Goal: Communication & Community: Answer question/provide support

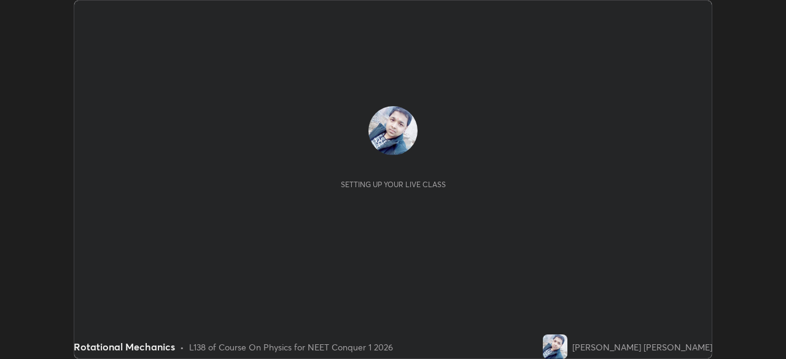
scroll to position [359, 786]
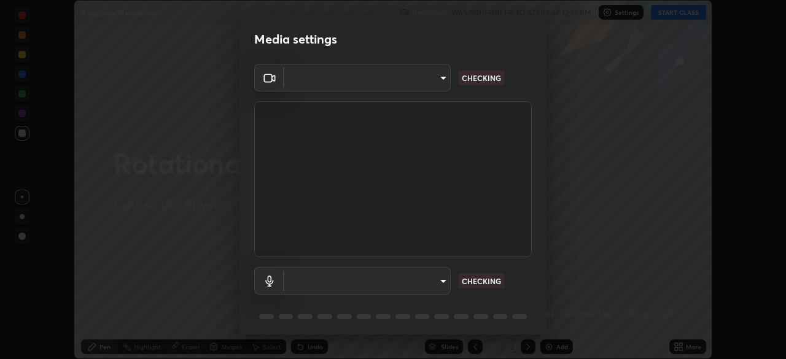
type input "94041621d18cc9dd34390ff77fa3d0b0b860356df96153333a0061212b2b3e48"
click at [421, 282] on body "Erase all Rotational Mechanics Recording WAS SCHEDULED TO START AT 12:14 PM Set…" at bounding box center [393, 179] width 786 height 359
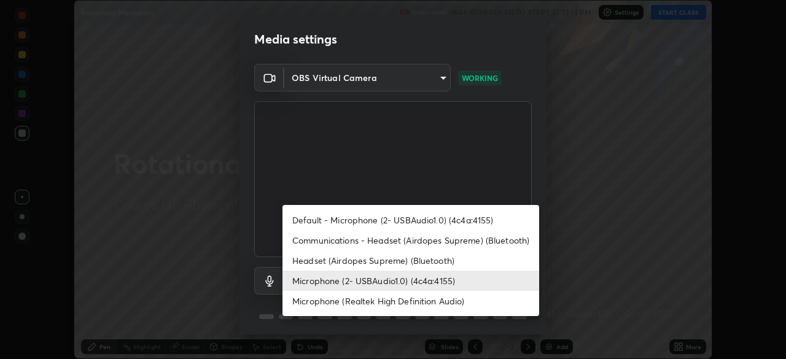
click at [346, 258] on li "Headset (Airdopes Supreme) (Bluetooth)" at bounding box center [411, 261] width 257 height 20
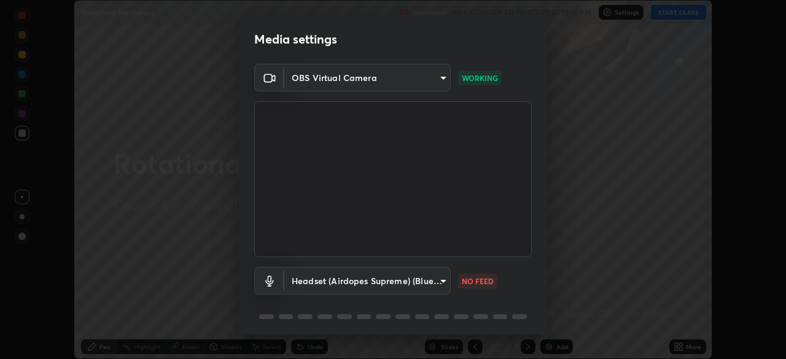
type input "31069ec5c5a20d1e6ff212df65f0593df1a29736adaea1204cb3ef831b5b3d57"
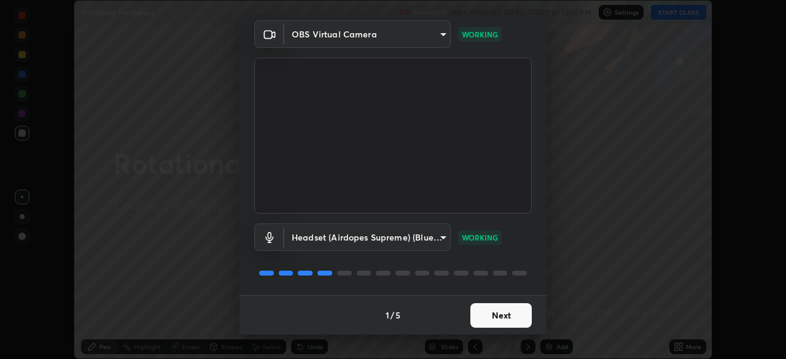
click at [504, 316] on button "Next" at bounding box center [500, 315] width 61 height 25
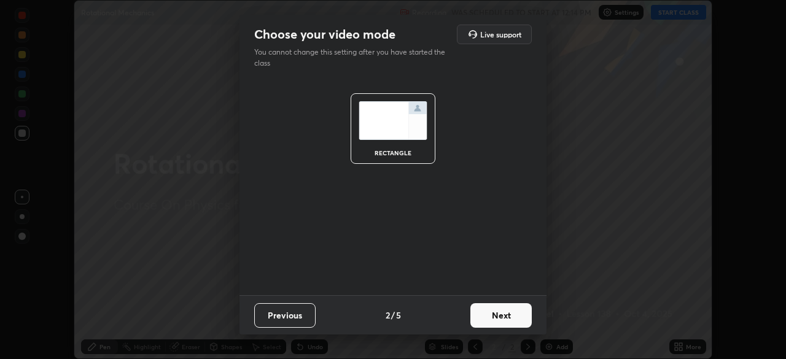
click at [501, 317] on button "Next" at bounding box center [500, 315] width 61 height 25
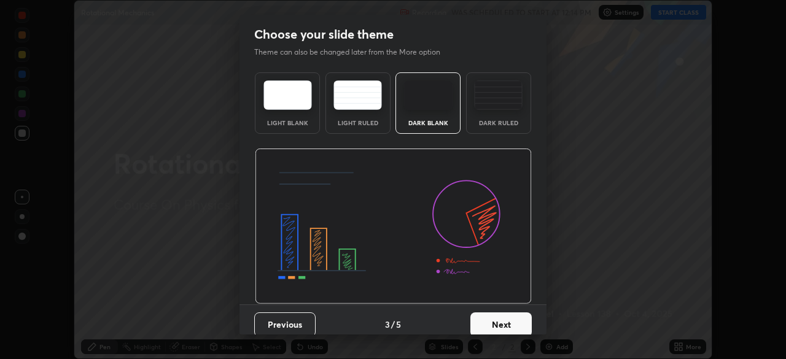
click at [501, 319] on button "Next" at bounding box center [500, 325] width 61 height 25
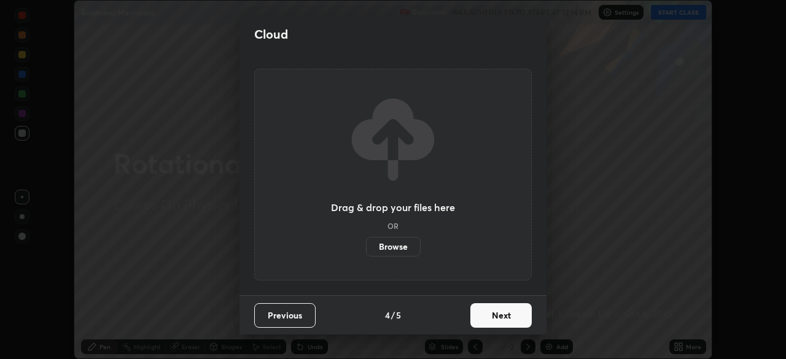
click at [502, 318] on button "Next" at bounding box center [500, 315] width 61 height 25
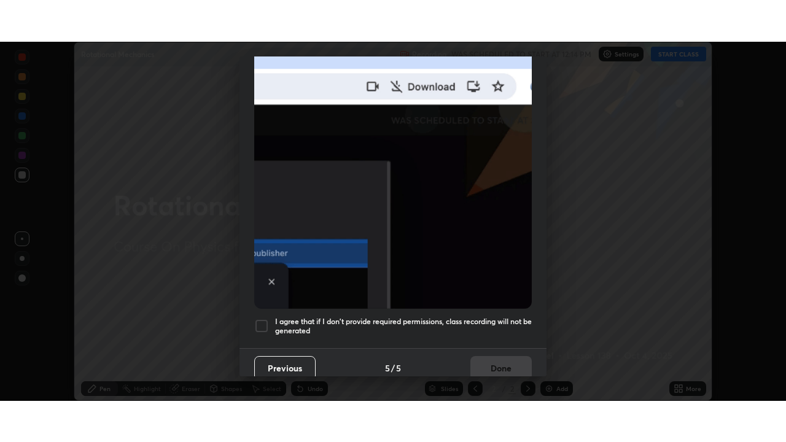
scroll to position [294, 0]
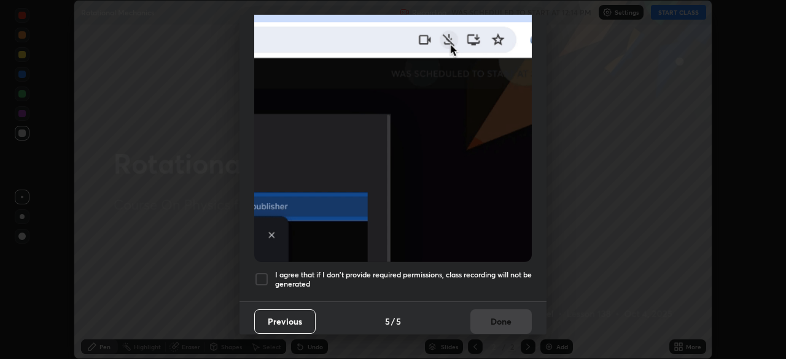
click at [439, 276] on h5 "I agree that if I don't provide required permissions, class recording will not …" at bounding box center [403, 279] width 257 height 19
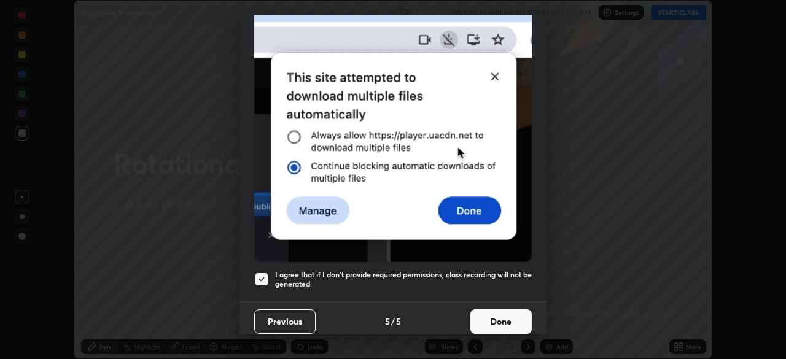
click at [489, 321] on button "Done" at bounding box center [500, 322] width 61 height 25
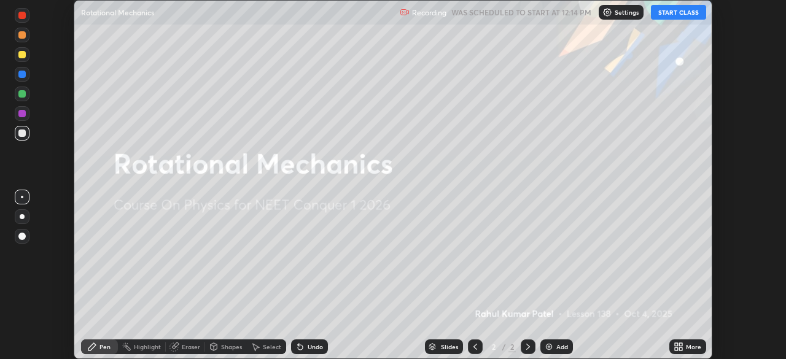
click at [556, 346] on div "Add" at bounding box center [562, 347] width 12 height 6
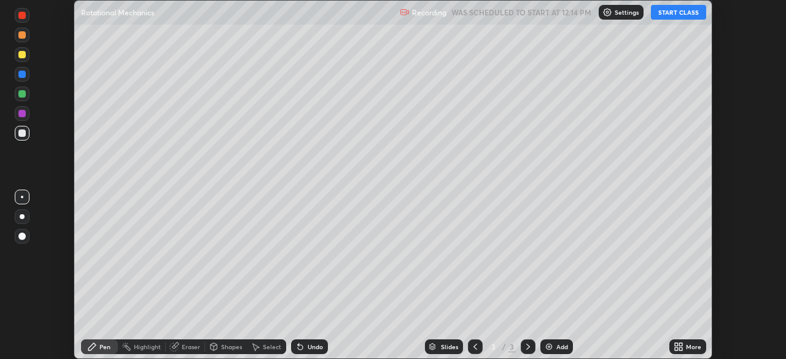
click at [674, 14] on button "START CLASS" at bounding box center [678, 12] width 55 height 15
click at [681, 347] on icon at bounding box center [679, 347] width 10 height 10
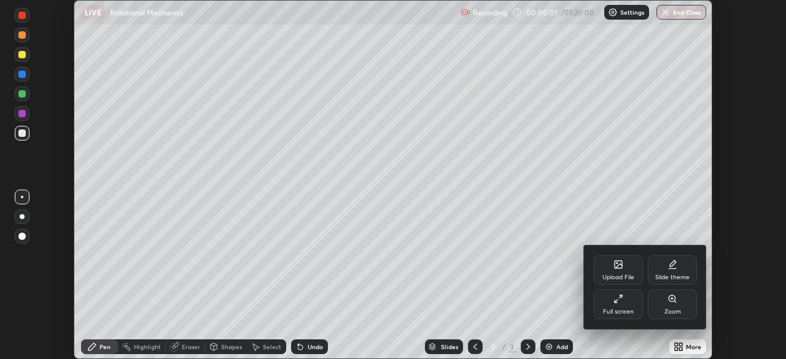
click at [623, 303] on icon at bounding box center [619, 299] width 10 height 10
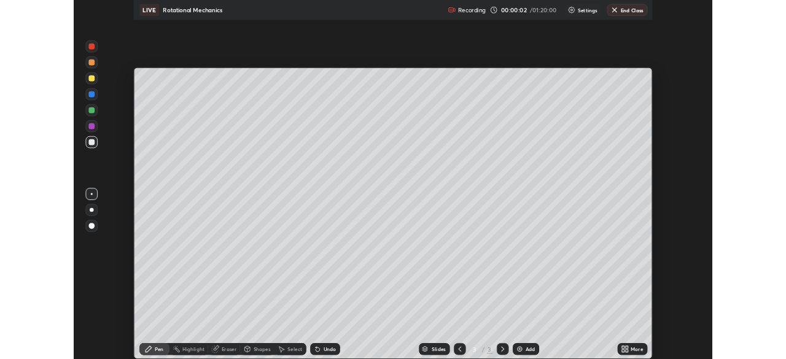
scroll to position [442, 786]
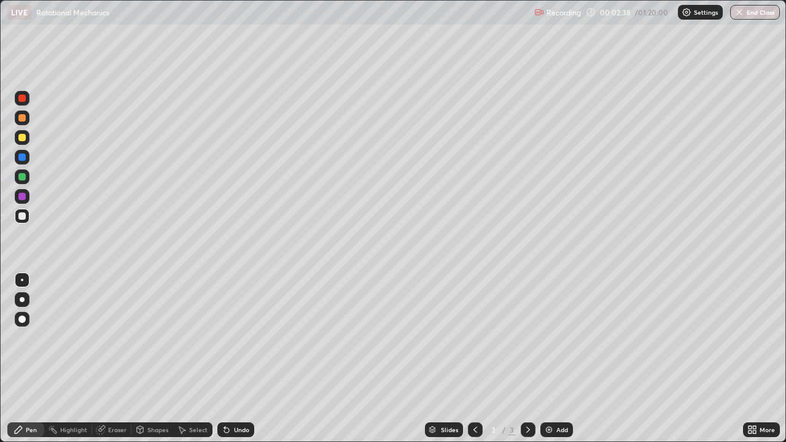
click at [24, 121] on div at bounding box center [21, 117] width 7 height 7
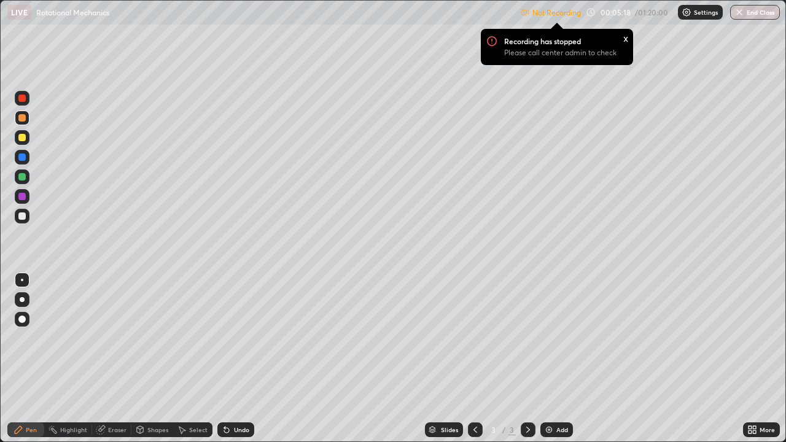
click at [568, 16] on p "Not Recording" at bounding box center [556, 12] width 49 height 9
click at [693, 13] on div "Settings" at bounding box center [700, 12] width 45 height 15
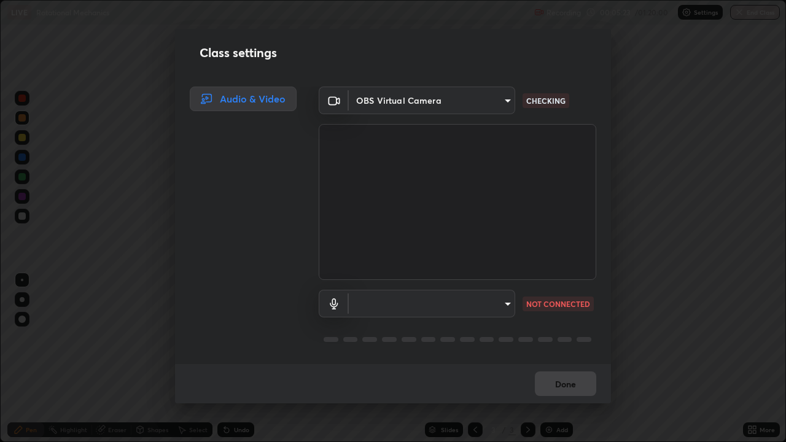
click at [506, 305] on body "Erase all LIVE Rotational Mechanics Recording 00:05:23 / 01:20:00 Settings End …" at bounding box center [393, 221] width 786 height 442
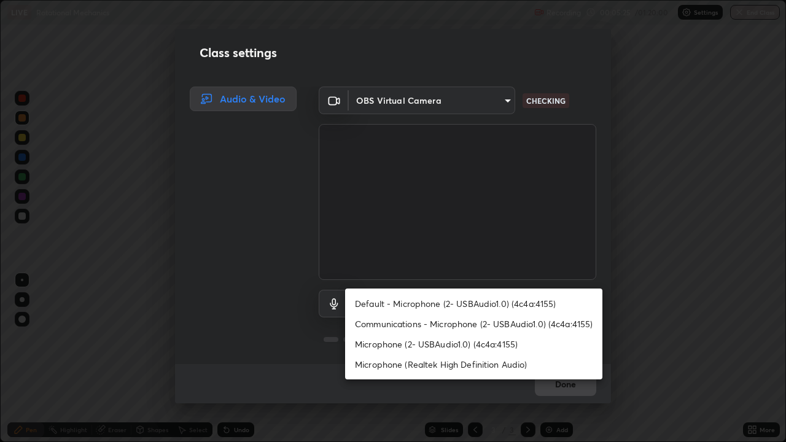
click at [548, 323] on li "Communications - Microphone (2- USBAudio1.0) (4c4a:4155)" at bounding box center [473, 324] width 257 height 20
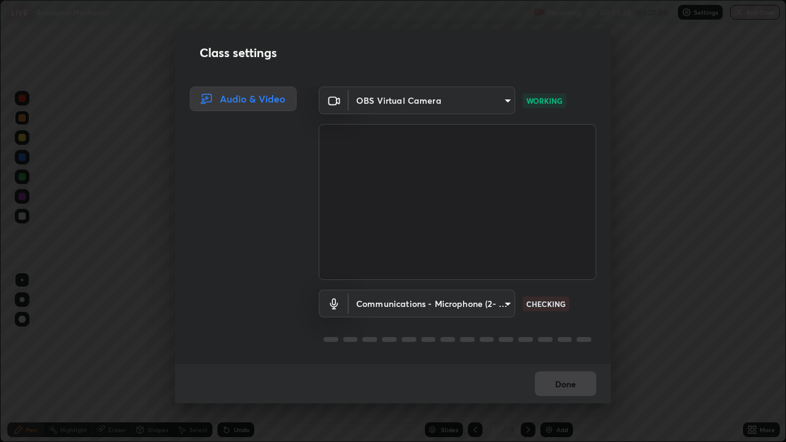
click at [501, 303] on body "Erase all LIVE Rotational Mechanics Recording 00:05:28 / 01:20:00 Settings End …" at bounding box center [393, 221] width 786 height 442
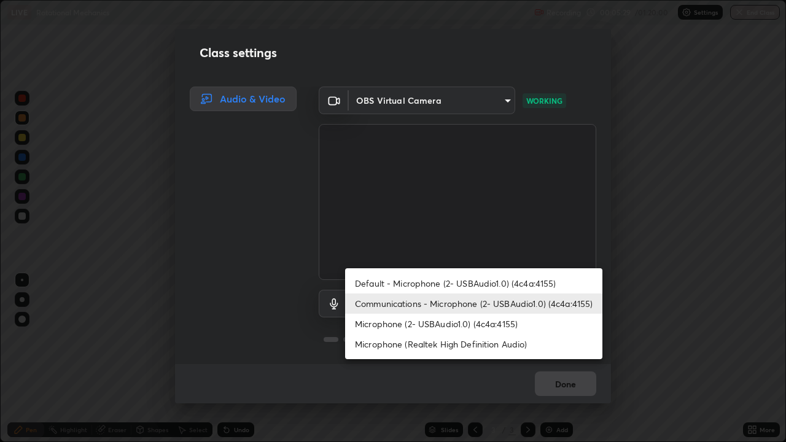
click at [529, 283] on li "Default - Microphone (2- USBAudio1.0) (4c4a:4155)" at bounding box center [473, 283] width 257 height 20
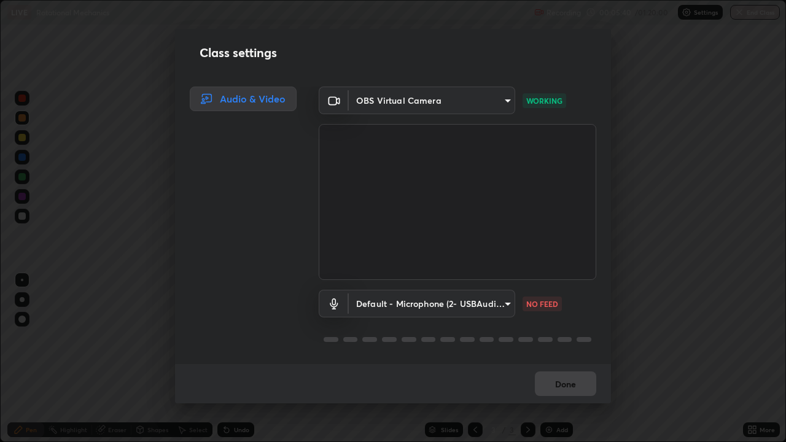
click at [504, 303] on body "Erase all LIVE Rotational Mechanics Recording 00:05:40 / 01:20:00 Settings End …" at bounding box center [393, 221] width 786 height 442
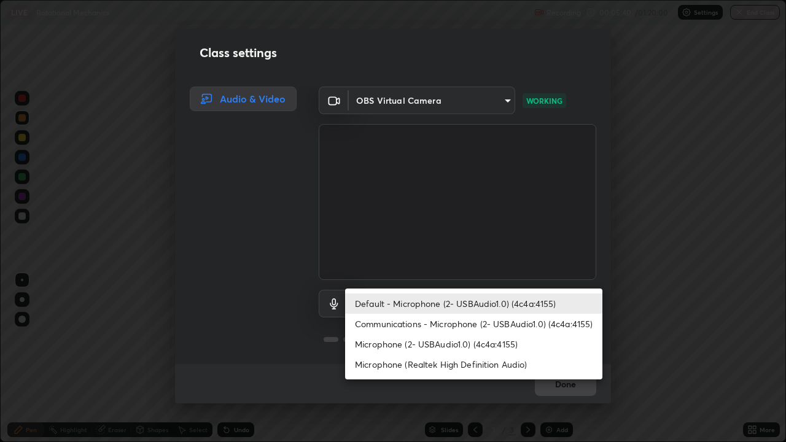
click at [502, 326] on li "Communications - Microphone (2- USBAudio1.0) (4c4a:4155)" at bounding box center [473, 324] width 257 height 20
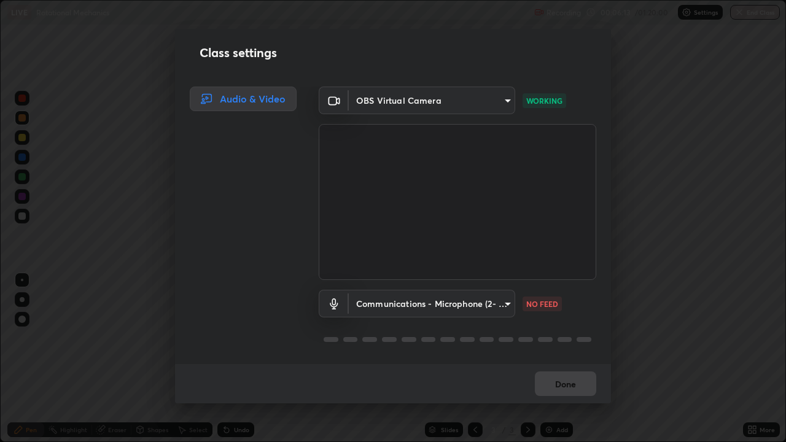
click at [782, 359] on div "Class settings Audio & Video OBS Virtual Camera 94041621d18cc9dd34390ff77fa3d0b…" at bounding box center [393, 221] width 786 height 442
click at [652, 359] on div "Class settings Audio & Video OBS Virtual Camera 94041621d18cc9dd34390ff77fa3d0b…" at bounding box center [393, 221] width 786 height 442
click at [714, 359] on div "Class settings Audio & Video OBS Virtual Camera 94041621d18cc9dd34390ff77fa3d0b…" at bounding box center [393, 221] width 786 height 442
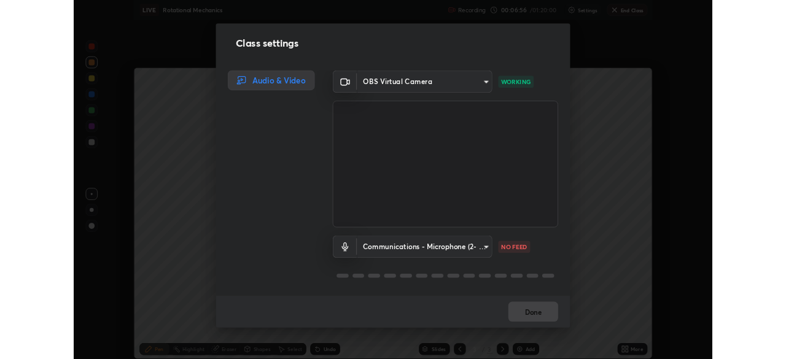
scroll to position [61059, 60632]
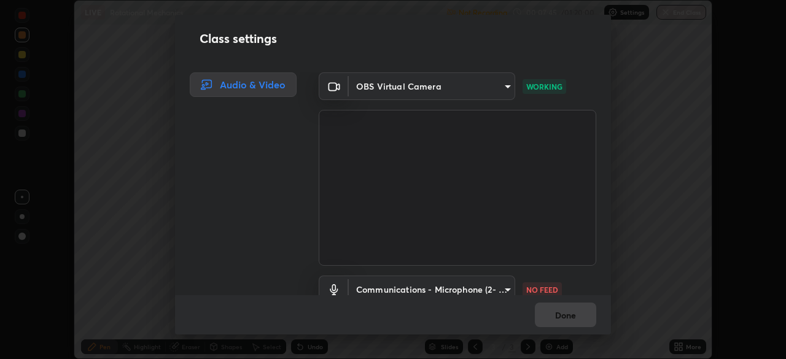
click at [671, 93] on div "Class settings Audio & Video OBS Virtual Camera 94041621d18cc9dd34390ff77fa3d0b…" at bounding box center [393, 179] width 786 height 359
click at [482, 284] on body "Erase all LIVE Rotational Mechanics Not Recording Recording has stopped Please …" at bounding box center [393, 179] width 786 height 359
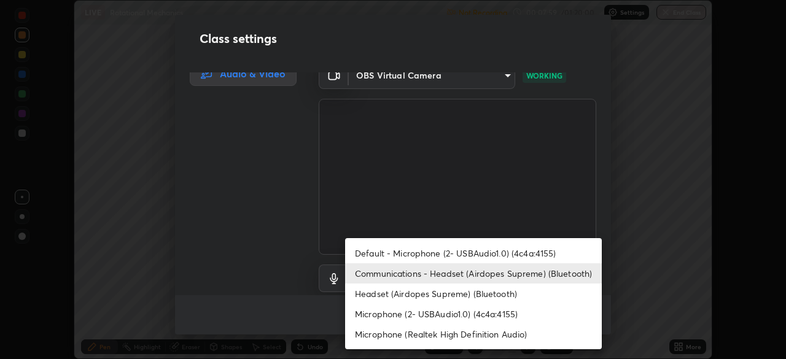
click at [465, 296] on li "Headset (Airdopes Supreme) (Bluetooth)" at bounding box center [473, 294] width 257 height 20
type input "31069ec5c5a20d1e6ff212df65f0593df1a29736adaea1204cb3ef831b5b3d57"
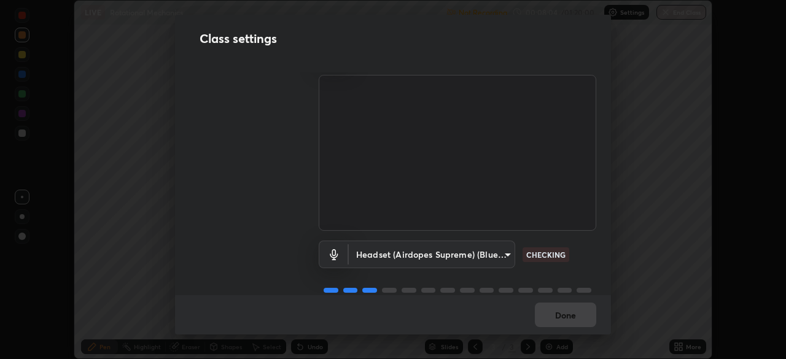
scroll to position [56, 0]
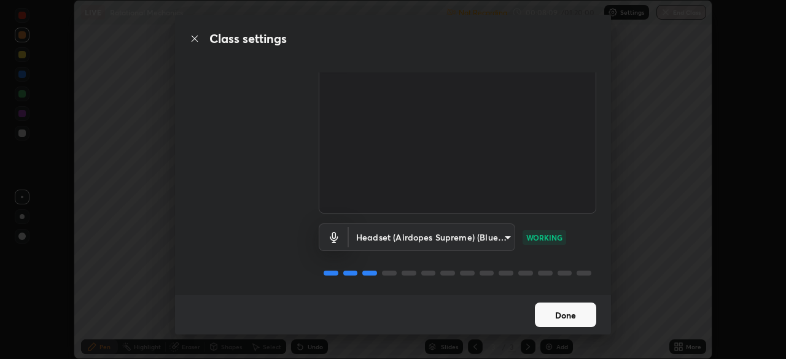
click at [567, 319] on button "Done" at bounding box center [565, 315] width 61 height 25
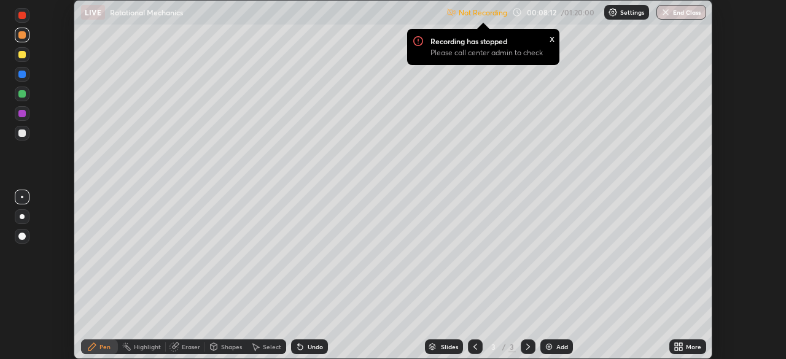
click at [681, 345] on icon at bounding box center [680, 344] width 3 height 3
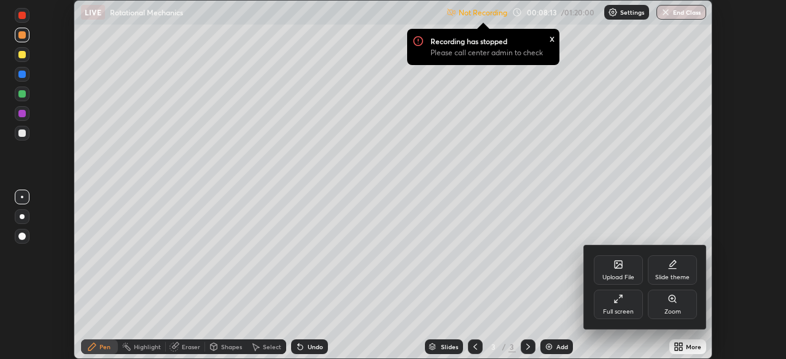
click at [550, 36] on div at bounding box center [393, 179] width 786 height 359
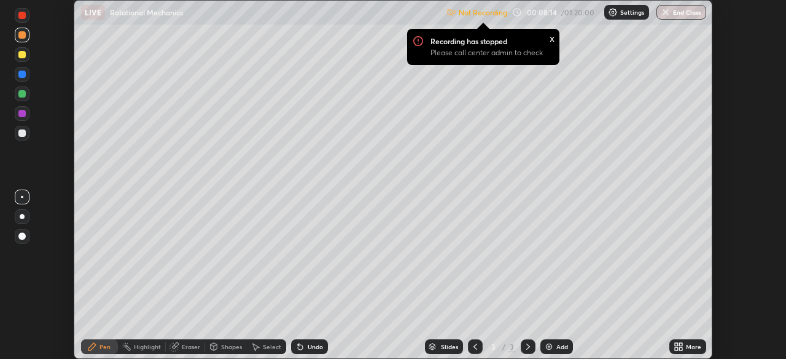
click at [550, 39] on div "x" at bounding box center [552, 37] width 5 height 13
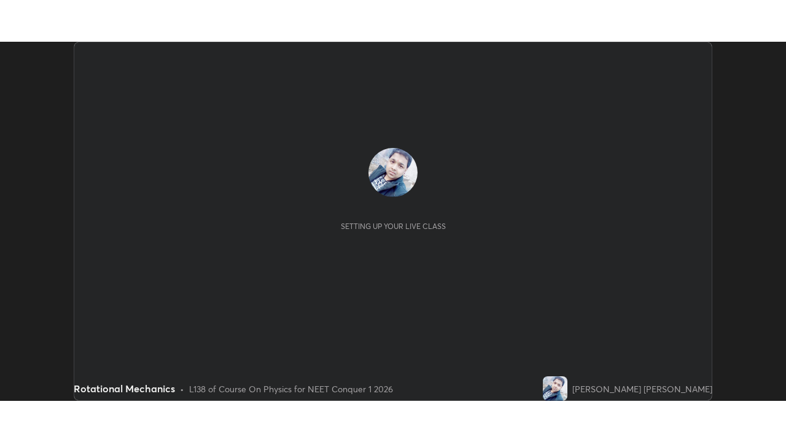
scroll to position [359, 786]
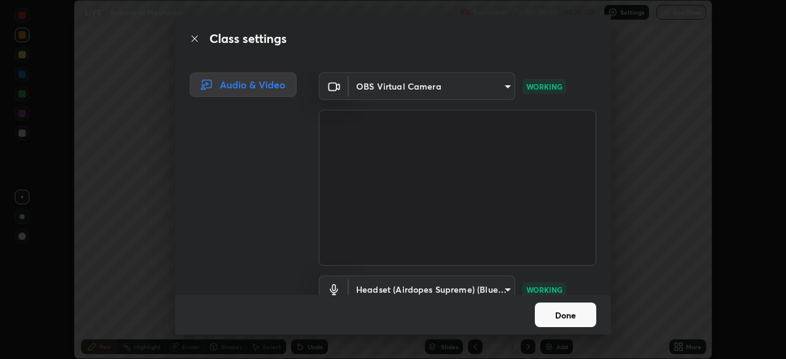
click at [583, 312] on button "Done" at bounding box center [565, 315] width 61 height 25
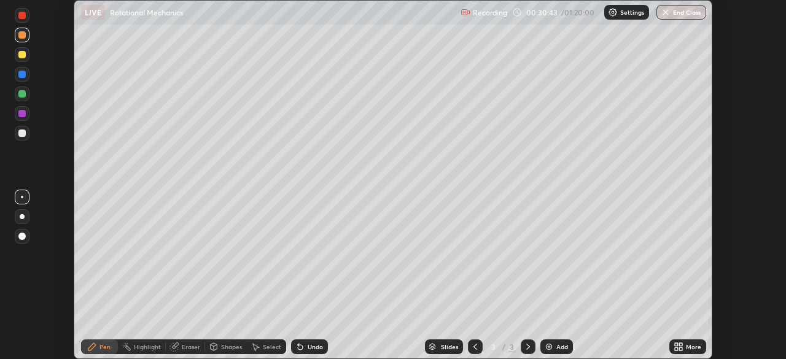
click at [684, 346] on div "More" at bounding box center [687, 347] width 37 height 15
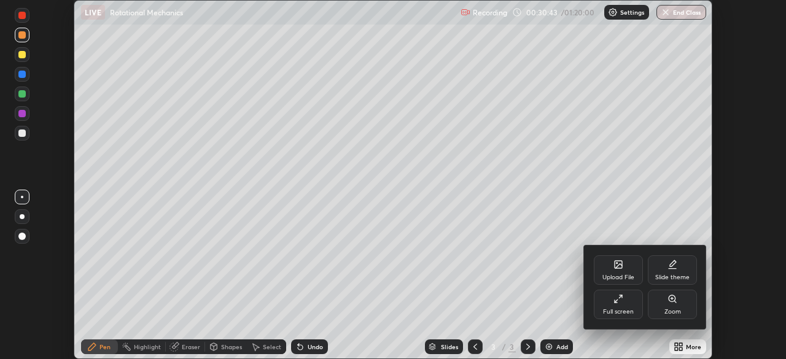
click at [634, 303] on div "Full screen" at bounding box center [618, 304] width 49 height 29
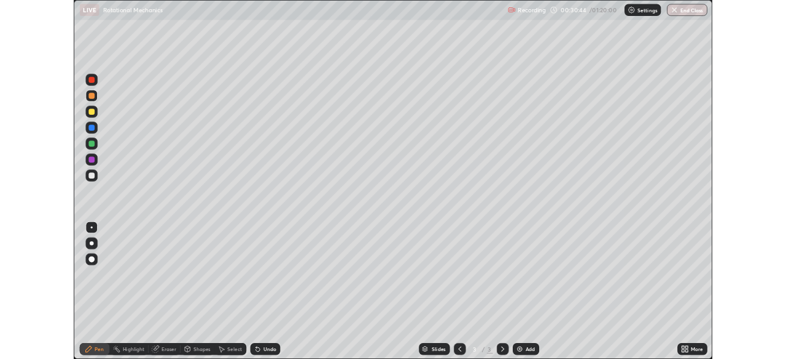
scroll to position [442, 786]
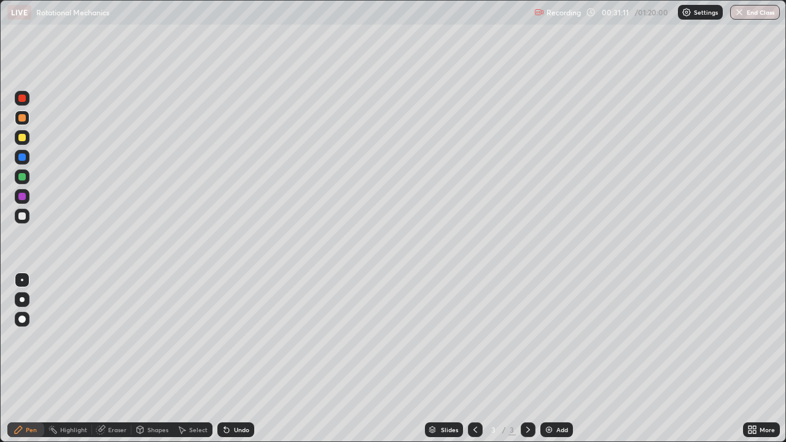
click at [236, 359] on div "Undo" at bounding box center [241, 430] width 15 height 6
click at [241, 359] on div "Undo" at bounding box center [241, 430] width 15 height 6
click at [23, 216] on div at bounding box center [21, 216] width 7 height 7
click at [562, 359] on div "Add" at bounding box center [556, 430] width 33 height 15
click at [23, 115] on div at bounding box center [21, 117] width 7 height 7
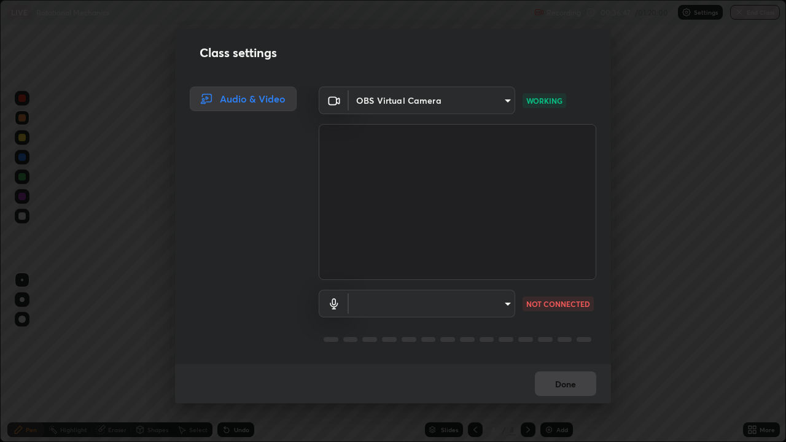
click at [504, 305] on body "Erase all LIVE Rotational Mechanics Recording 00:36:47 / 01:20:00 Settings End …" at bounding box center [393, 221] width 786 height 442
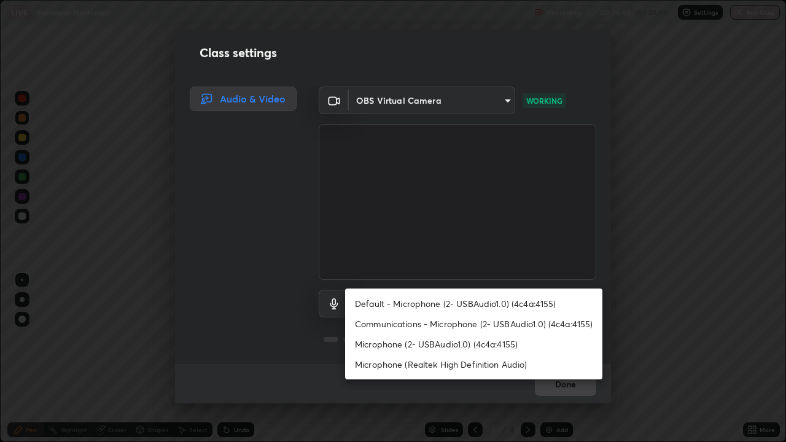
click at [505, 326] on li "Communications - Microphone (2- USBAudio1.0) (4c4a:4155)" at bounding box center [473, 324] width 257 height 20
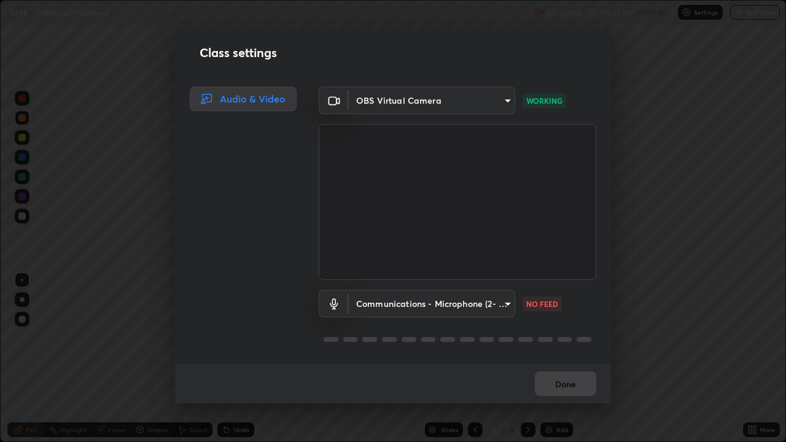
click at [503, 308] on body "Erase all LIVE Rotational Mechanics Recording 00:37:26 / 01:20:00 Settings End …" at bounding box center [393, 221] width 786 height 442
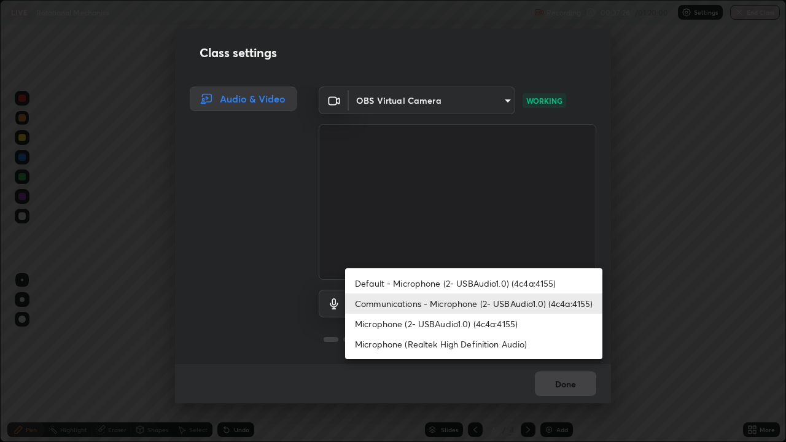
click at [500, 325] on li "Microphone (2- USBAudio1.0) (4c4a:4155)" at bounding box center [473, 324] width 257 height 20
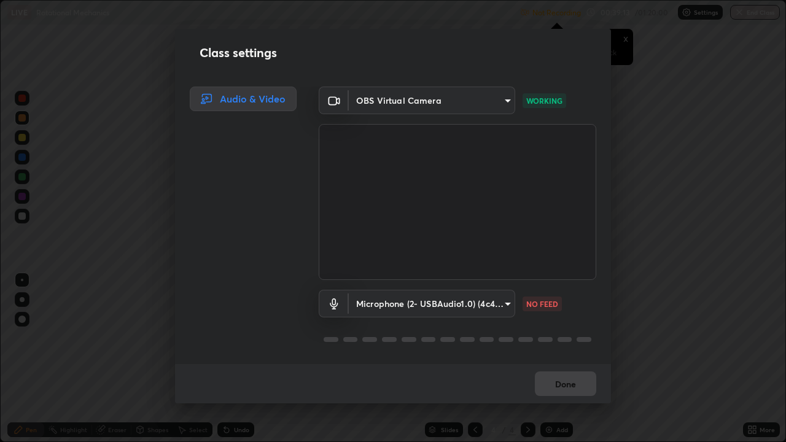
click at [408, 303] on body "Erase all LIVE Rotational Mechanics Not Recording Recording has stopped Please …" at bounding box center [393, 221] width 786 height 442
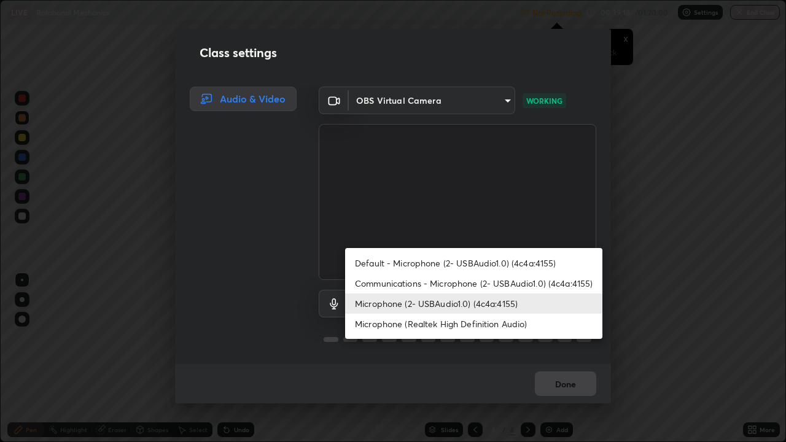
click at [573, 357] on div at bounding box center [393, 221] width 786 height 442
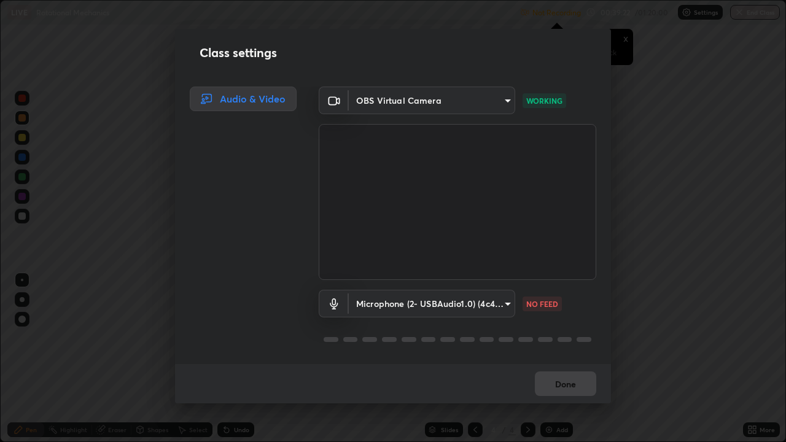
click at [678, 283] on div "Class settings Audio & Video OBS Virtual Camera 94041621d18cc9dd34390ff77fa3d0b…" at bounding box center [393, 221] width 786 height 442
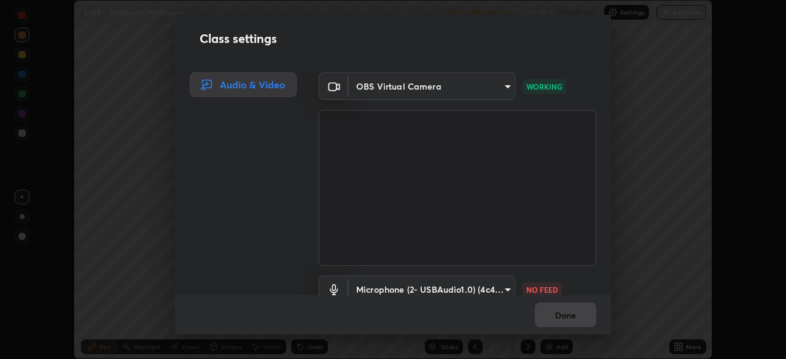
scroll to position [61059, 60632]
click at [739, 78] on div "Class settings Audio & Video OBS Virtual Camera 94041621d18cc9dd34390ff77fa3d0b…" at bounding box center [393, 179] width 786 height 359
click at [497, 284] on body "Erase all LIVE Rotational Mechanics Not Recording Recording has stopped Please …" at bounding box center [393, 179] width 786 height 359
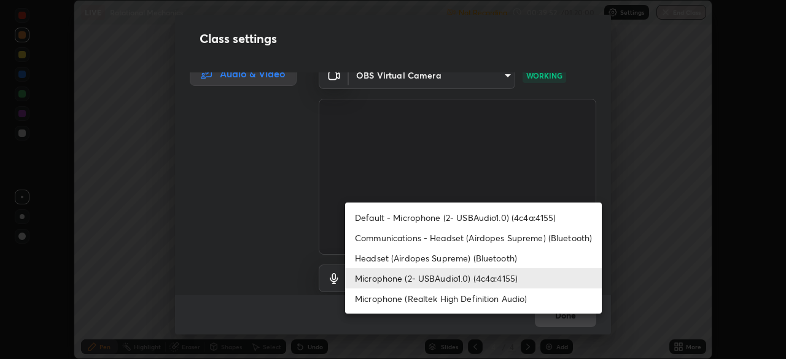
click at [439, 254] on li "Headset (Airdopes Supreme) (Bluetooth)" at bounding box center [473, 258] width 257 height 20
type input "31069ec5c5a20d1e6ff212df65f0593df1a29736adaea1204cb3ef831b5b3d57"
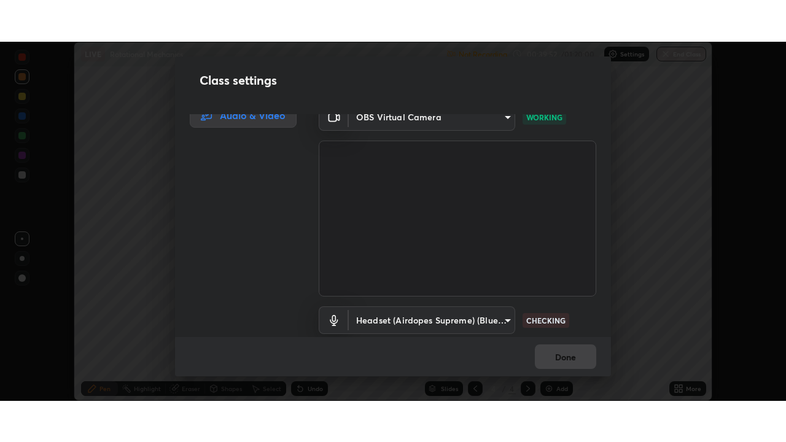
scroll to position [56, 0]
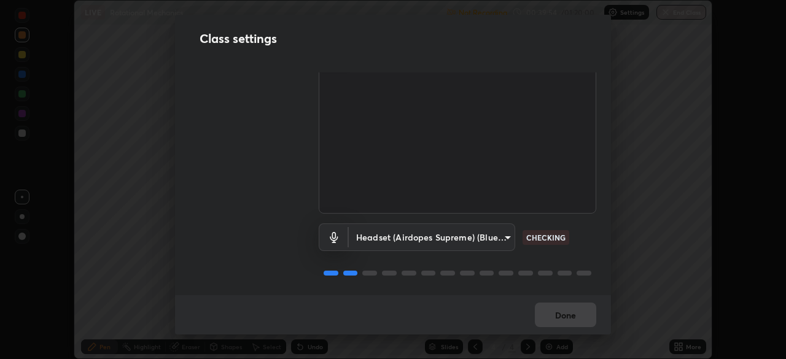
click at [557, 316] on div "Done" at bounding box center [393, 314] width 436 height 39
click at [557, 318] on div "Done" at bounding box center [393, 314] width 436 height 39
click at [558, 314] on div "Done" at bounding box center [393, 314] width 436 height 39
click at [557, 315] on div "Done" at bounding box center [393, 314] width 436 height 39
click at [555, 316] on div "Done" at bounding box center [393, 314] width 436 height 39
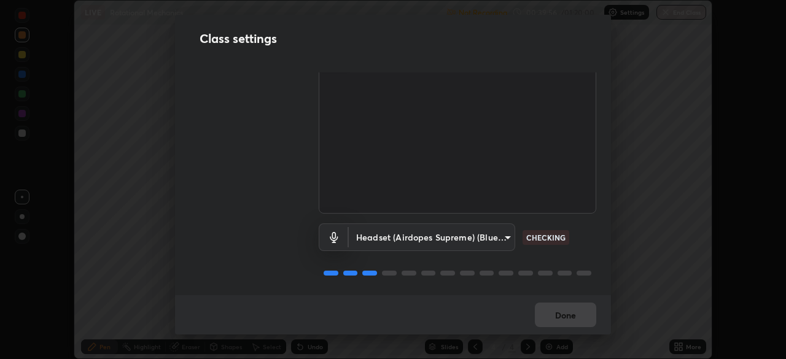
click at [555, 316] on div "Done" at bounding box center [393, 314] width 436 height 39
click at [556, 316] on div "Done" at bounding box center [393, 314] width 436 height 39
click at [556, 318] on div "Done" at bounding box center [393, 314] width 436 height 39
click at [556, 317] on div "Done" at bounding box center [393, 314] width 436 height 39
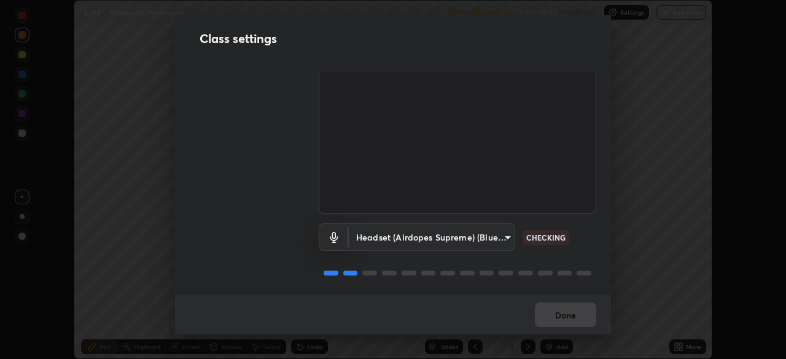
click at [556, 317] on div "Done" at bounding box center [393, 314] width 436 height 39
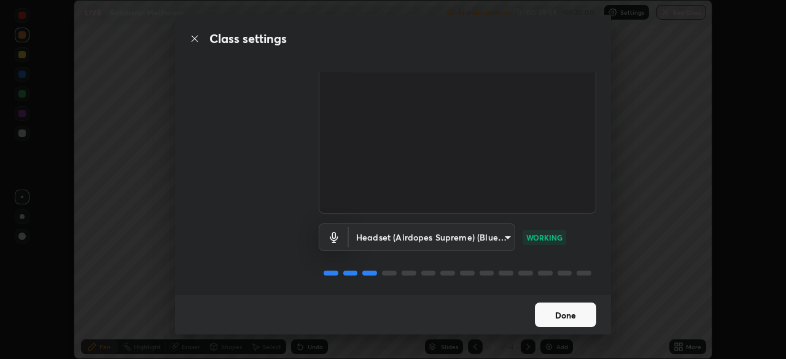
click at [555, 317] on button "Done" at bounding box center [565, 315] width 61 height 25
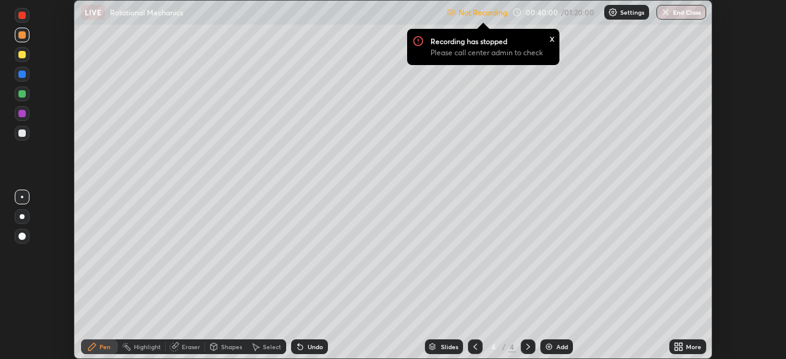
click at [689, 345] on div "More" at bounding box center [693, 347] width 15 height 6
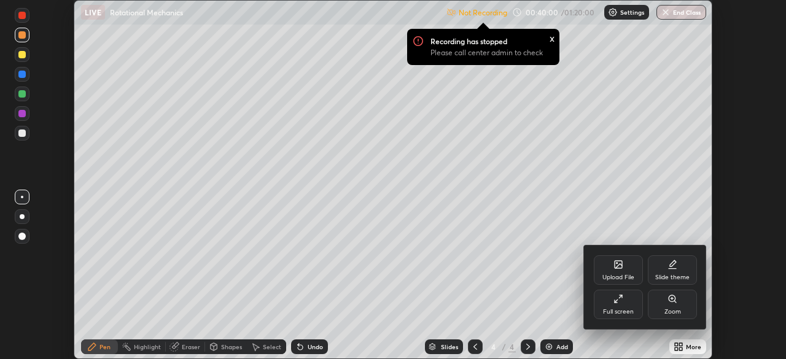
click at [621, 304] on div "Full screen" at bounding box center [618, 304] width 49 height 29
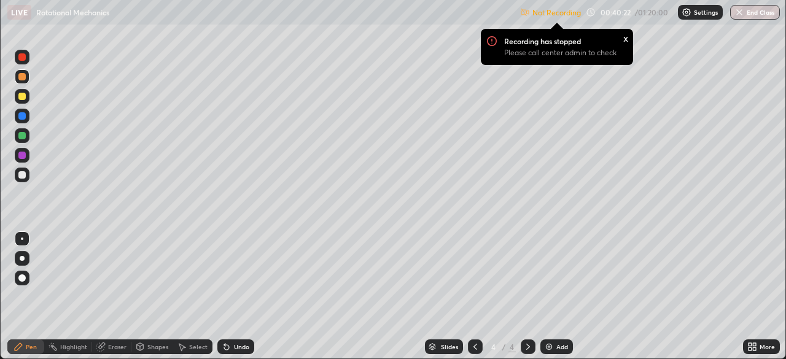
scroll to position [61059, 60632]
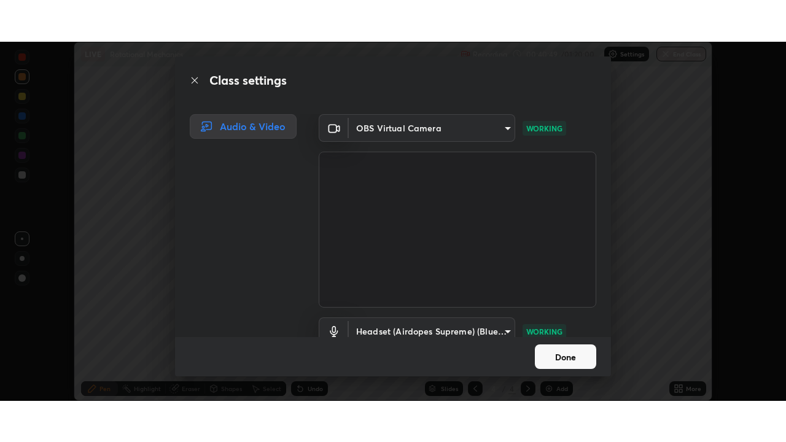
scroll to position [56, 0]
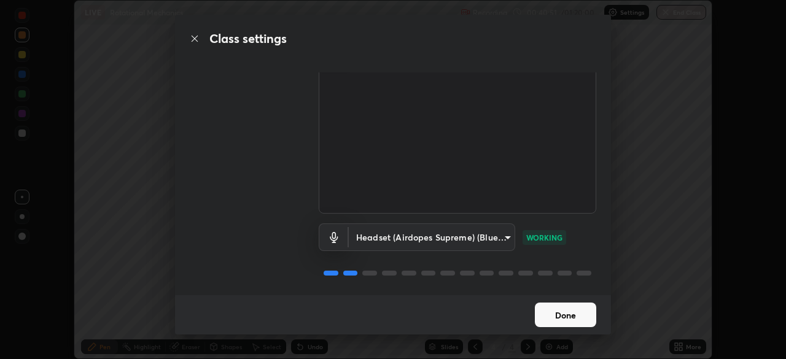
click at [566, 315] on button "Done" at bounding box center [565, 315] width 61 height 25
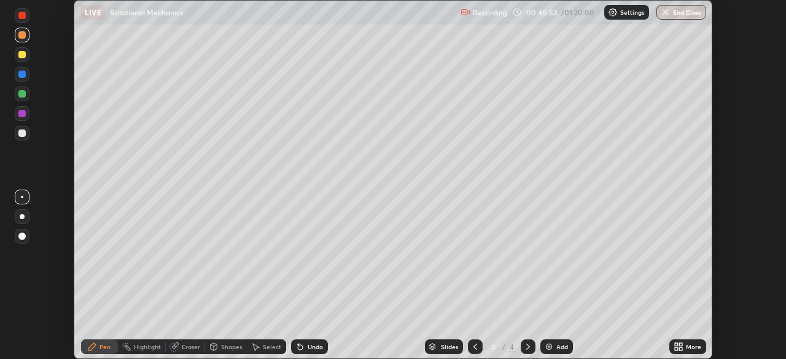
click at [685, 346] on div "More" at bounding box center [687, 347] width 37 height 15
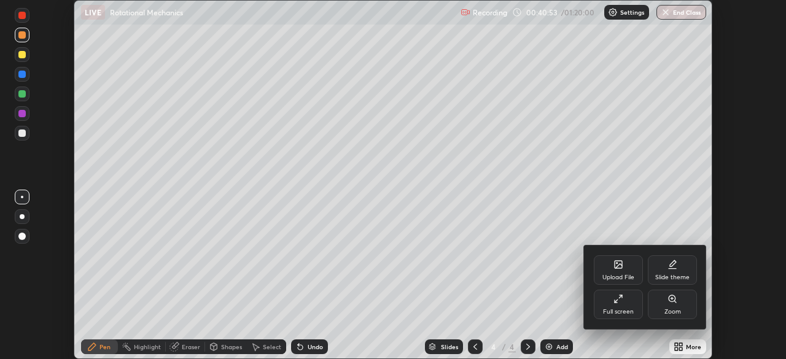
click at [623, 302] on div "Full screen" at bounding box center [618, 304] width 49 height 29
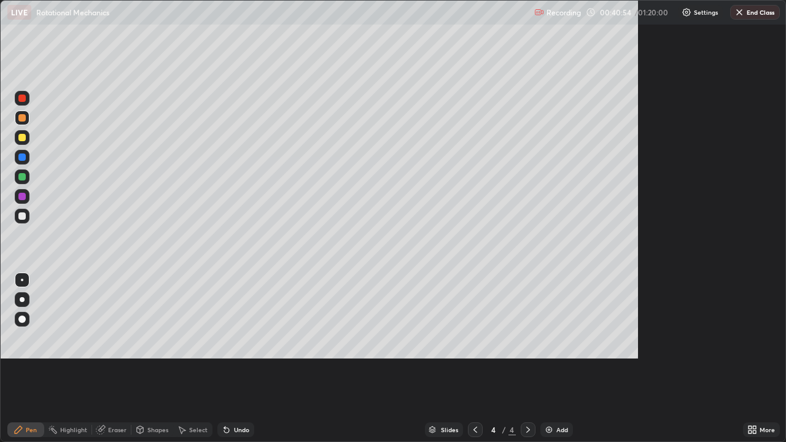
scroll to position [442, 786]
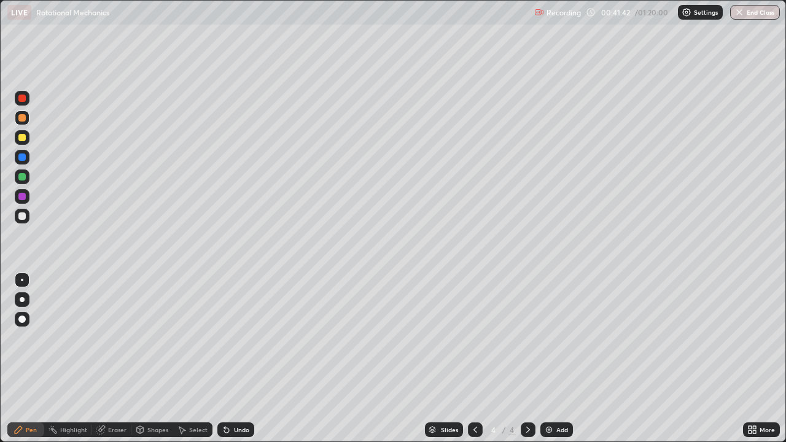
click at [552, 359] on img at bounding box center [549, 430] width 10 height 10
click at [474, 359] on icon at bounding box center [475, 430] width 10 height 10
click at [477, 359] on div at bounding box center [475, 430] width 15 height 15
click at [530, 359] on icon at bounding box center [528, 430] width 10 height 10
click at [526, 359] on icon at bounding box center [528, 430] width 10 height 10
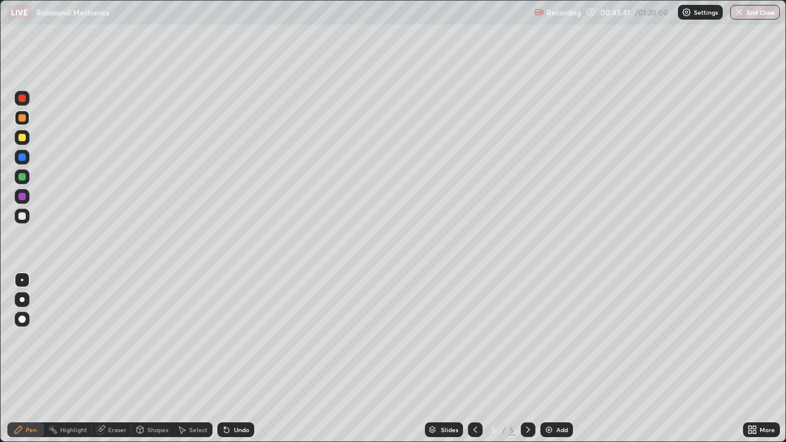
click at [238, 359] on div "Undo" at bounding box center [241, 430] width 15 height 6
click at [240, 359] on div "Undo" at bounding box center [241, 430] width 15 height 6
click at [238, 359] on div "Undo" at bounding box center [241, 430] width 15 height 6
click at [23, 138] on div at bounding box center [21, 137] width 7 height 7
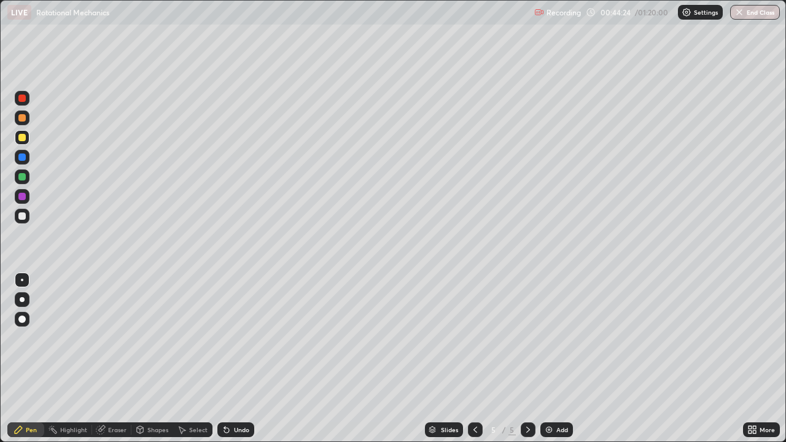
click at [23, 216] on div at bounding box center [21, 216] width 7 height 7
click at [556, 359] on div "Add" at bounding box center [562, 430] width 12 height 6
click at [25, 120] on div at bounding box center [21, 117] width 7 height 7
click at [243, 359] on div "Undo" at bounding box center [241, 430] width 15 height 6
click at [240, 359] on div "Undo" at bounding box center [241, 430] width 15 height 6
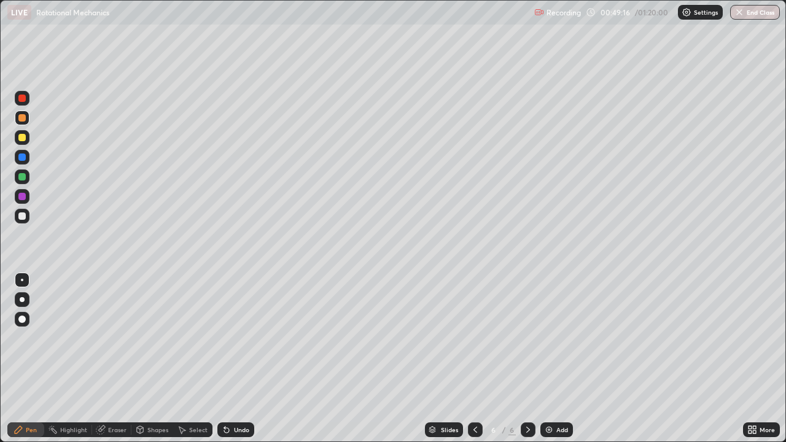
click at [236, 359] on div "Undo" at bounding box center [235, 430] width 37 height 15
click at [236, 359] on div "Undo" at bounding box center [241, 430] width 15 height 6
click at [553, 359] on div "Add" at bounding box center [556, 430] width 33 height 15
click at [23, 136] on div at bounding box center [21, 137] width 7 height 7
click at [19, 178] on div at bounding box center [21, 176] width 7 height 7
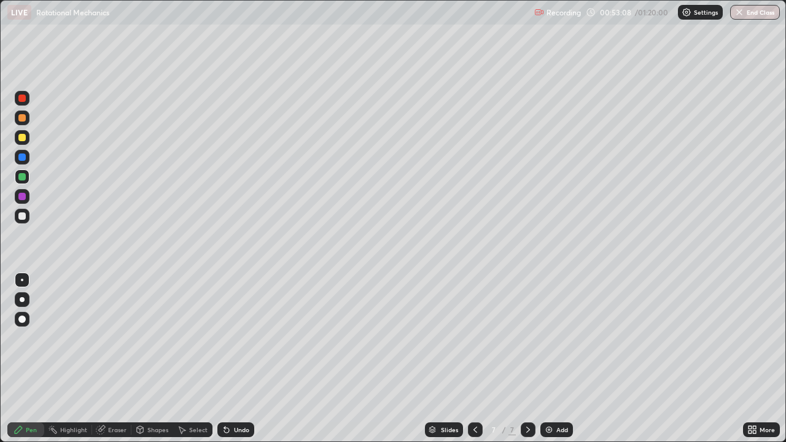
click at [24, 99] on div at bounding box center [21, 98] width 7 height 7
click at [474, 359] on icon at bounding box center [475, 430] width 10 height 10
click at [477, 359] on div at bounding box center [475, 430] width 15 height 15
click at [474, 359] on icon at bounding box center [475, 430] width 10 height 10
click at [478, 359] on icon at bounding box center [475, 430] width 10 height 10
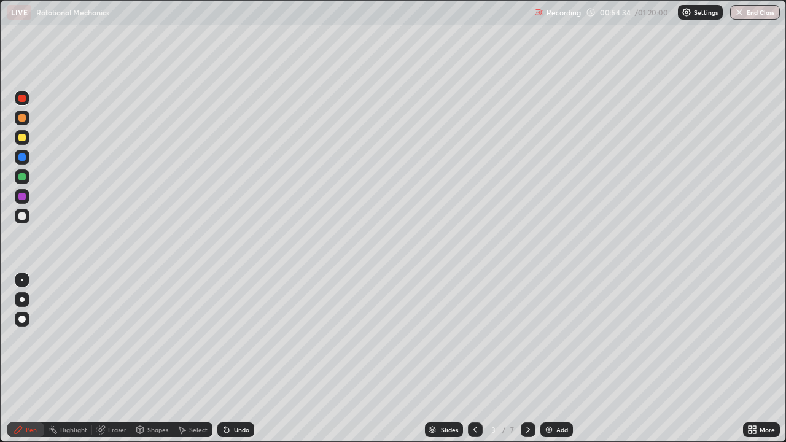
click at [474, 359] on icon at bounding box center [475, 430] width 10 height 10
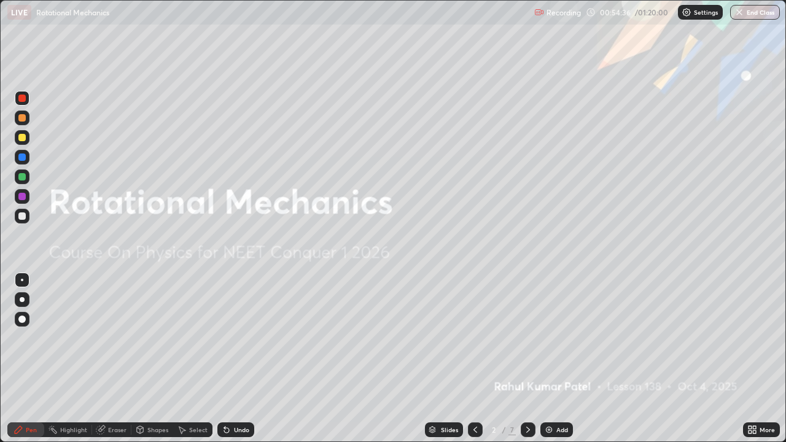
click at [528, 359] on div at bounding box center [528, 430] width 15 height 15
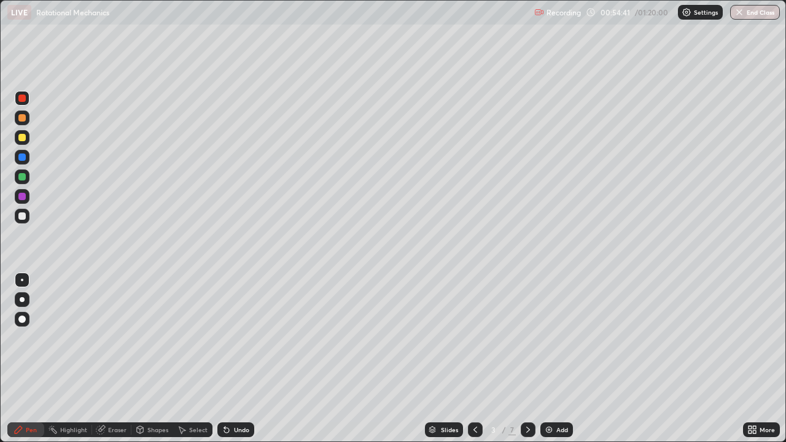
click at [527, 359] on icon at bounding box center [528, 430] width 10 height 10
click at [525, 359] on icon at bounding box center [528, 430] width 10 height 10
click at [563, 359] on div "Add" at bounding box center [562, 430] width 12 height 6
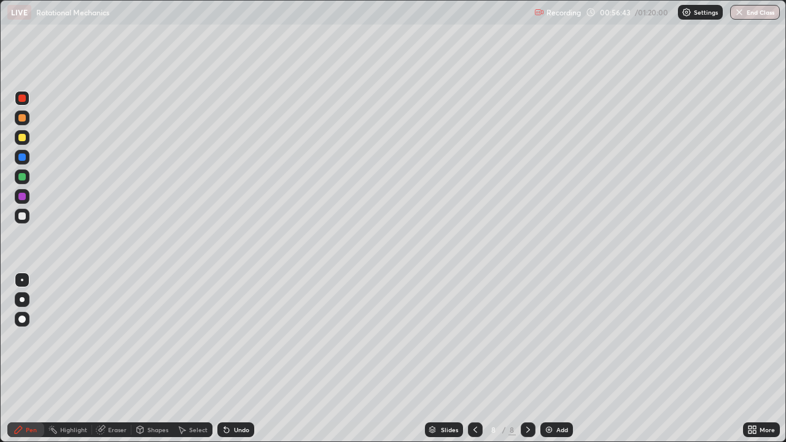
click at [234, 359] on div "Undo" at bounding box center [241, 430] width 15 height 6
click at [560, 359] on div "Add" at bounding box center [562, 430] width 12 height 6
click at [24, 118] on div at bounding box center [21, 117] width 7 height 7
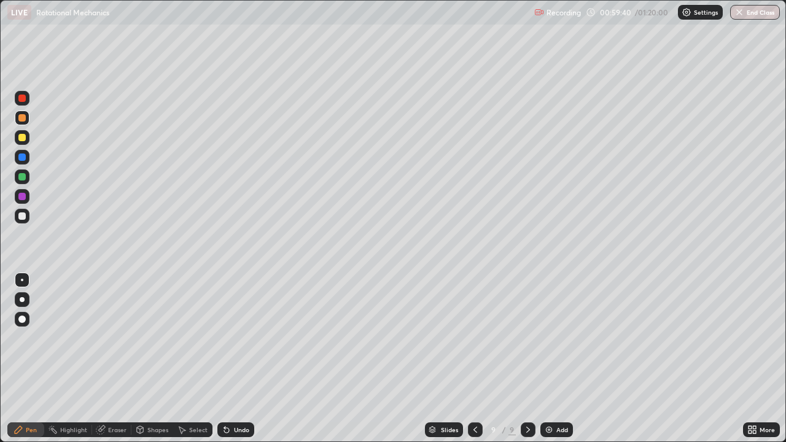
click at [155, 359] on div "Shapes" at bounding box center [157, 430] width 21 height 6
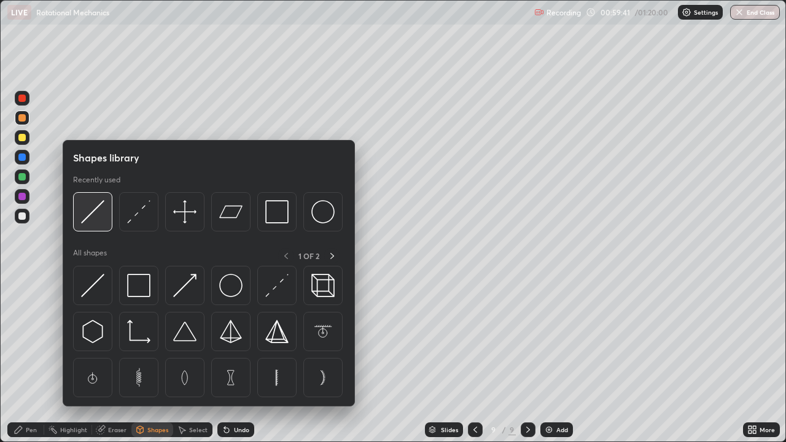
click at [100, 221] on img at bounding box center [92, 211] width 23 height 23
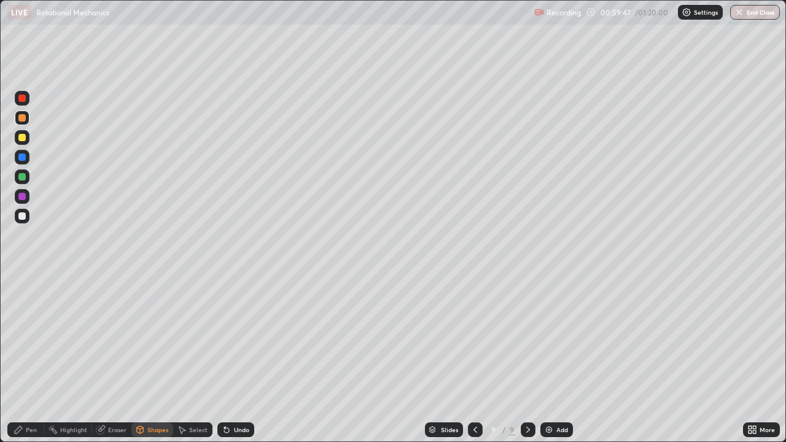
click at [34, 359] on div "Pen" at bounding box center [31, 430] width 11 height 6
click at [25, 216] on div at bounding box center [21, 216] width 7 height 7
click at [474, 359] on icon at bounding box center [475, 430] width 10 height 10
click at [474, 359] on div at bounding box center [475, 430] width 15 height 15
click at [527, 359] on icon at bounding box center [528, 430] width 10 height 10
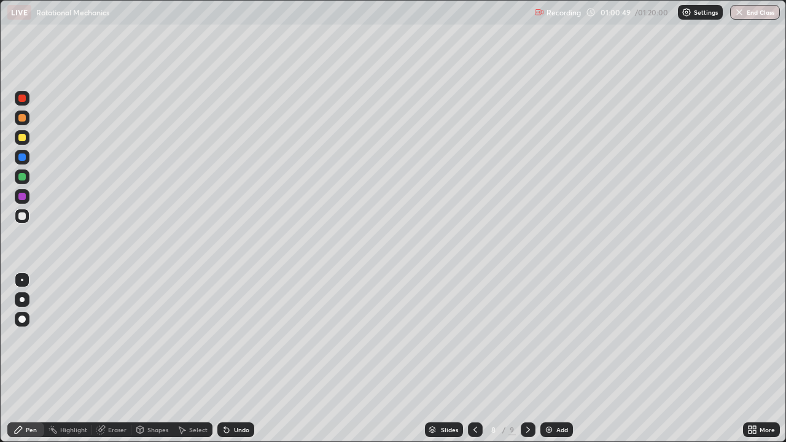
click at [235, 359] on div "Undo" at bounding box center [241, 430] width 15 height 6
click at [528, 359] on icon at bounding box center [528, 430] width 10 height 10
click at [474, 359] on icon at bounding box center [475, 430] width 10 height 10
click at [25, 138] on div at bounding box center [21, 137] width 7 height 7
click at [527, 359] on icon at bounding box center [528, 430] width 10 height 10
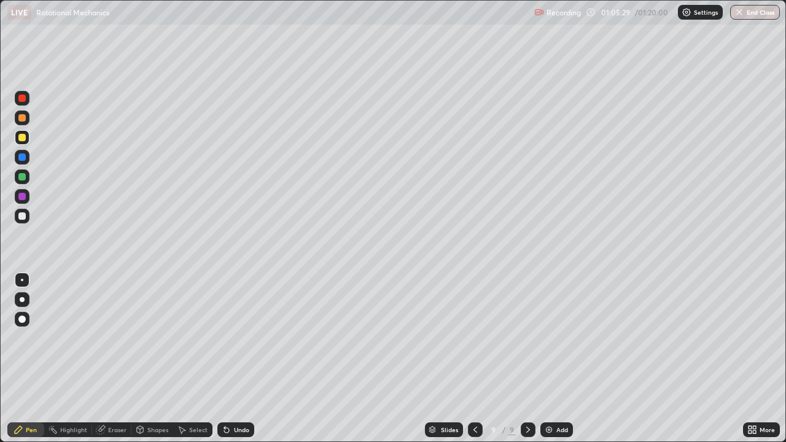
click at [234, 359] on div "Undo" at bounding box center [241, 430] width 15 height 6
click at [23, 175] on div at bounding box center [21, 176] width 7 height 7
click at [475, 359] on icon at bounding box center [476, 430] width 4 height 6
click at [527, 359] on icon at bounding box center [528, 430] width 10 height 10
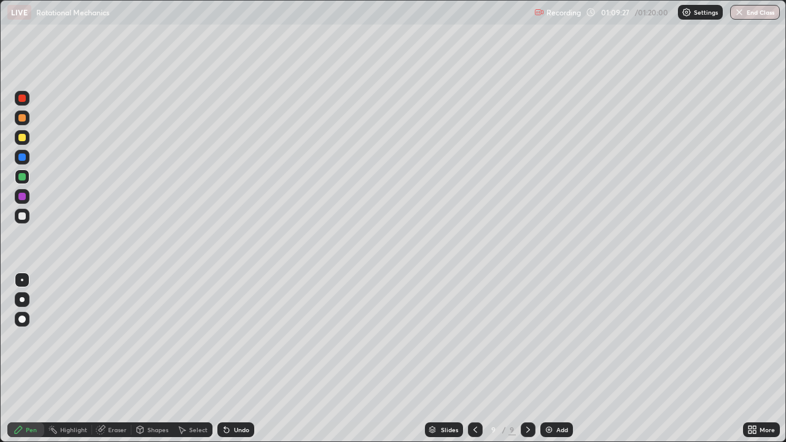
click at [561, 359] on div "Add" at bounding box center [562, 430] width 12 height 6
click at [24, 217] on div at bounding box center [21, 216] width 7 height 7
click at [23, 141] on div at bounding box center [21, 137] width 7 height 7
click at [233, 359] on div "Undo" at bounding box center [235, 430] width 37 height 15
click at [474, 359] on icon at bounding box center [475, 430] width 10 height 10
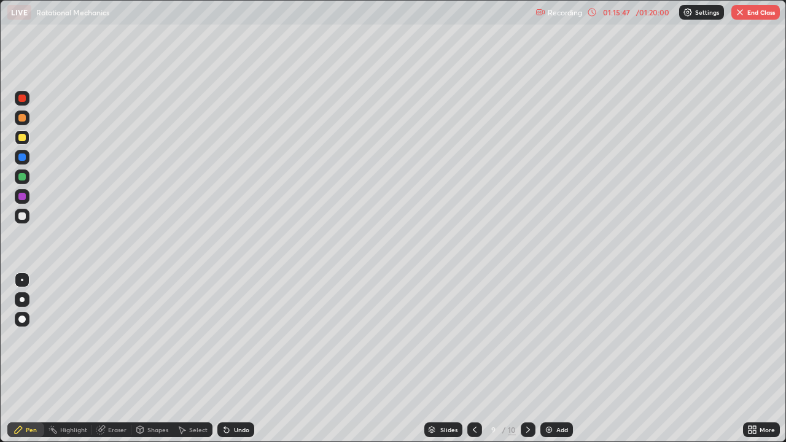
click at [593, 11] on icon at bounding box center [592, 12] width 10 height 10
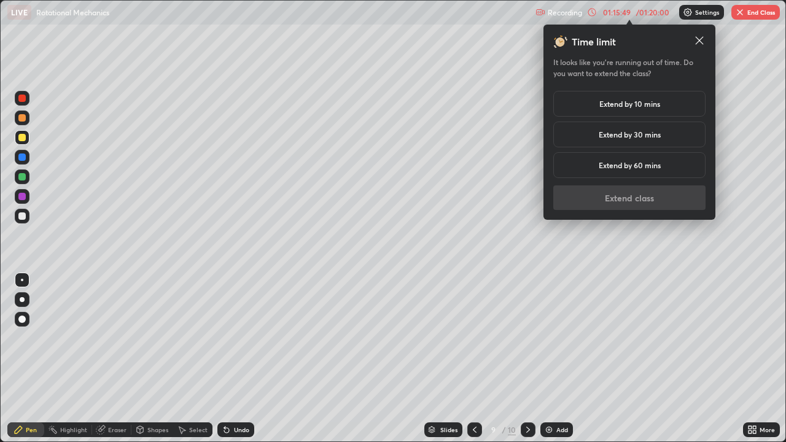
click at [637, 165] on h5 "Extend by 60 mins" at bounding box center [630, 165] width 62 height 11
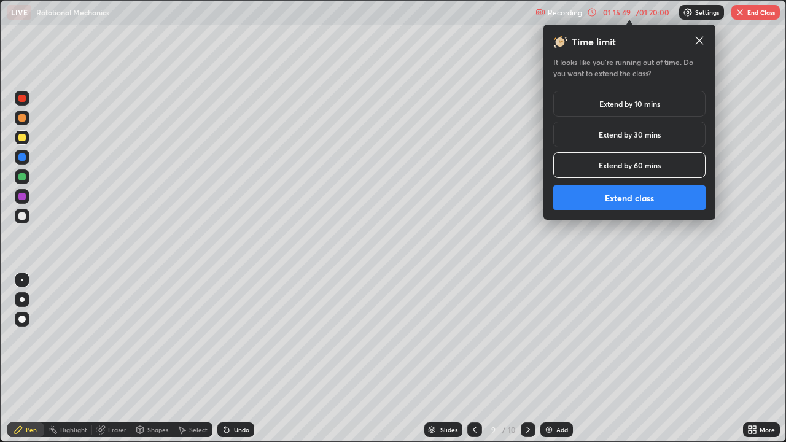
click at [625, 197] on button "Extend class" at bounding box center [629, 197] width 152 height 25
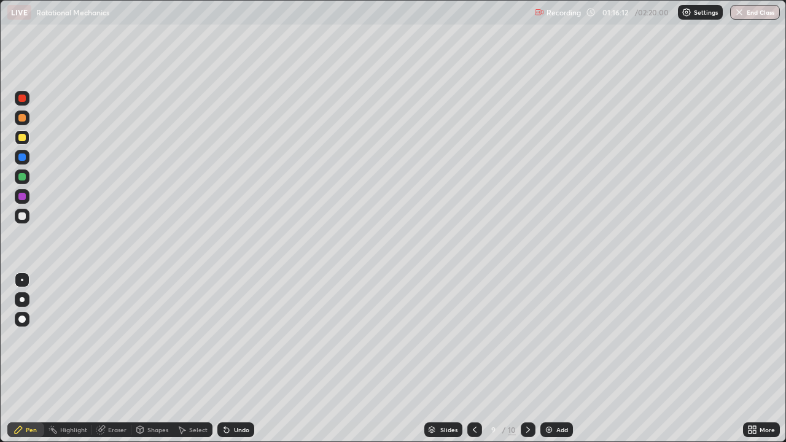
click at [527, 359] on icon at bounding box center [528, 430] width 10 height 10
click at [474, 359] on icon at bounding box center [475, 430] width 10 height 10
click at [20, 214] on div at bounding box center [21, 216] width 7 height 7
click at [121, 359] on div "Eraser" at bounding box center [117, 430] width 18 height 6
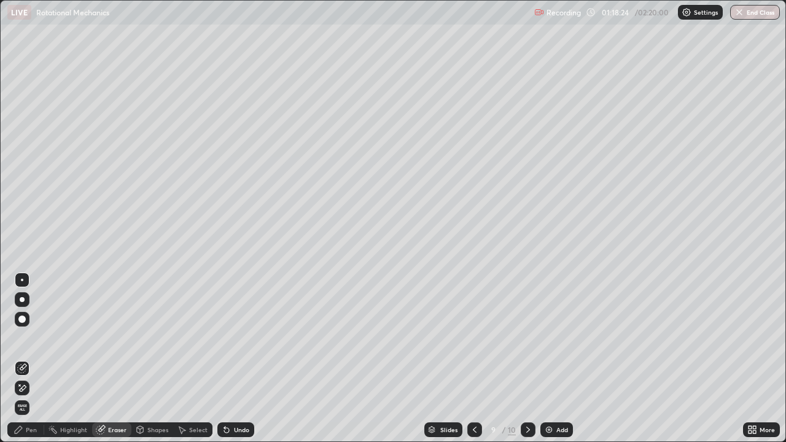
click at [31, 359] on div "Pen" at bounding box center [31, 430] width 11 height 6
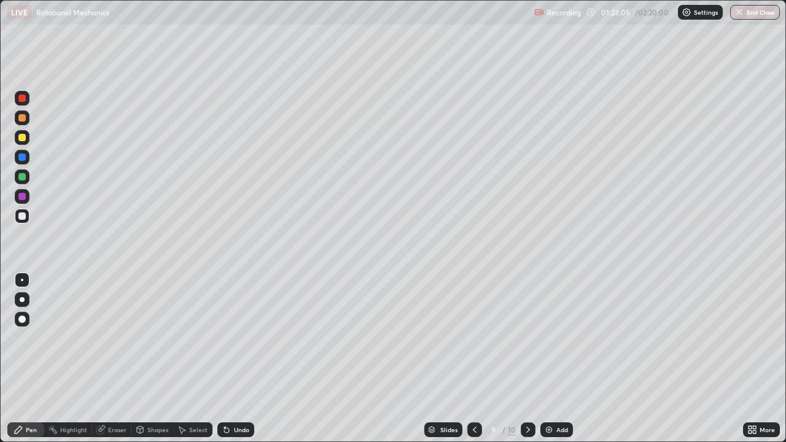
click at [559, 359] on div "Add" at bounding box center [562, 430] width 12 height 6
click at [21, 120] on div at bounding box center [21, 117] width 7 height 7
click at [475, 359] on icon at bounding box center [475, 430] width 10 height 10
click at [527, 359] on icon at bounding box center [528, 430] width 10 height 10
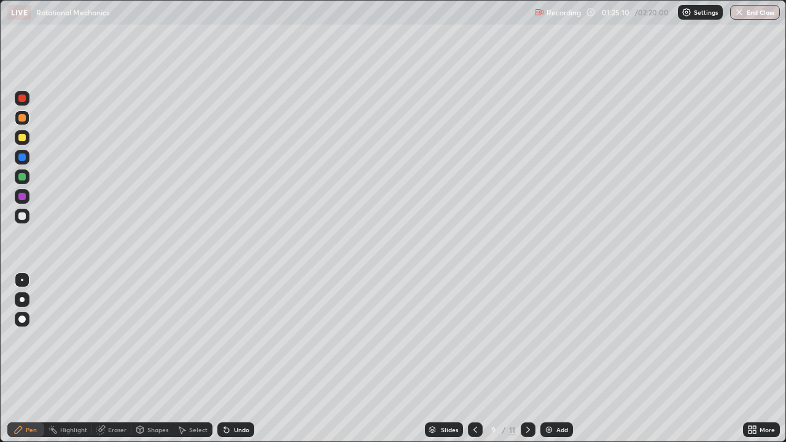
click at [528, 359] on icon at bounding box center [528, 430] width 10 height 10
click at [235, 359] on div "Undo" at bounding box center [241, 430] width 15 height 6
click at [474, 359] on icon at bounding box center [475, 430] width 10 height 10
click at [530, 359] on icon at bounding box center [528, 430] width 10 height 10
click at [25, 217] on div at bounding box center [21, 216] width 7 height 7
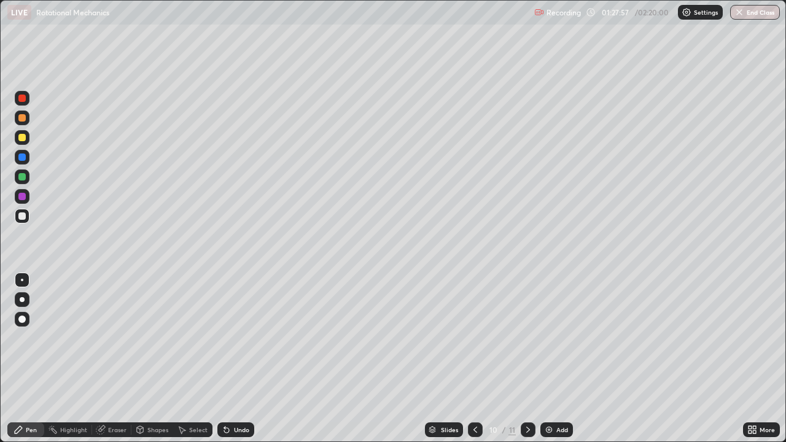
click at [561, 359] on div "Add" at bounding box center [562, 430] width 12 height 6
click at [478, 359] on icon at bounding box center [475, 430] width 10 height 10
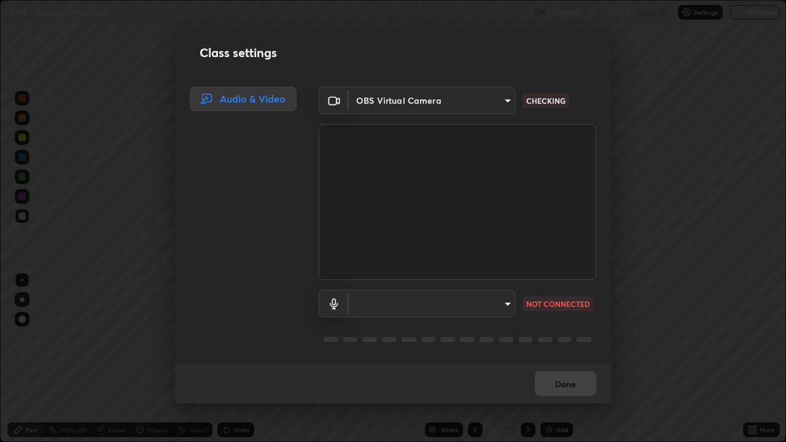
click at [636, 359] on div "Class settings Audio & Video OBS Virtual Camera 94041621d18cc9dd34390ff77fa3d0b…" at bounding box center [393, 221] width 786 height 442
click at [579, 359] on div "Done" at bounding box center [393, 383] width 436 height 39
